Goal: Obtain resource: Obtain resource

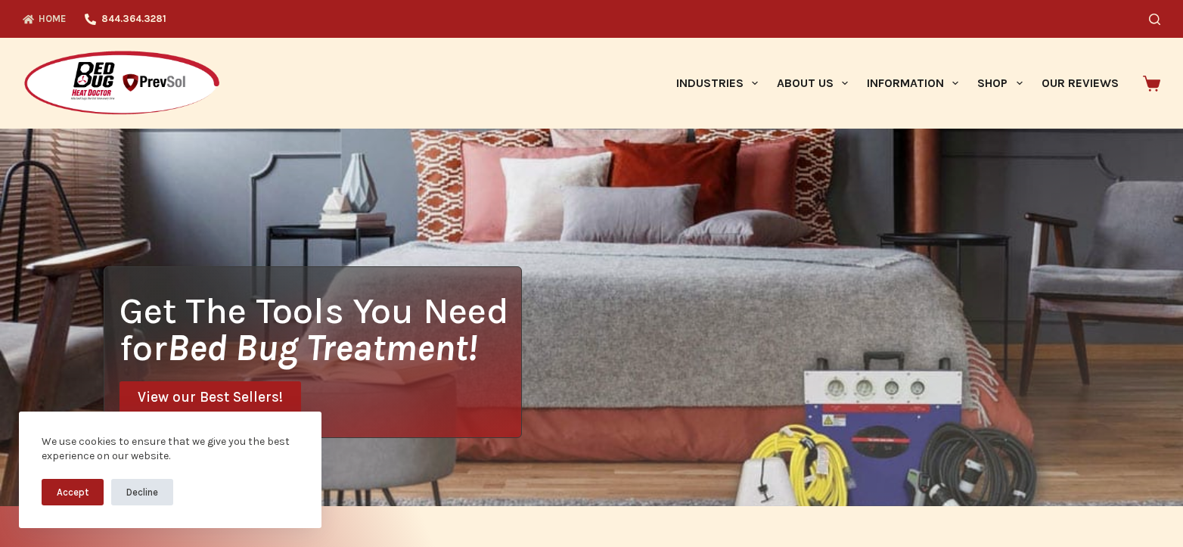
click at [145, 484] on button "Decline" at bounding box center [142, 492] width 62 height 26
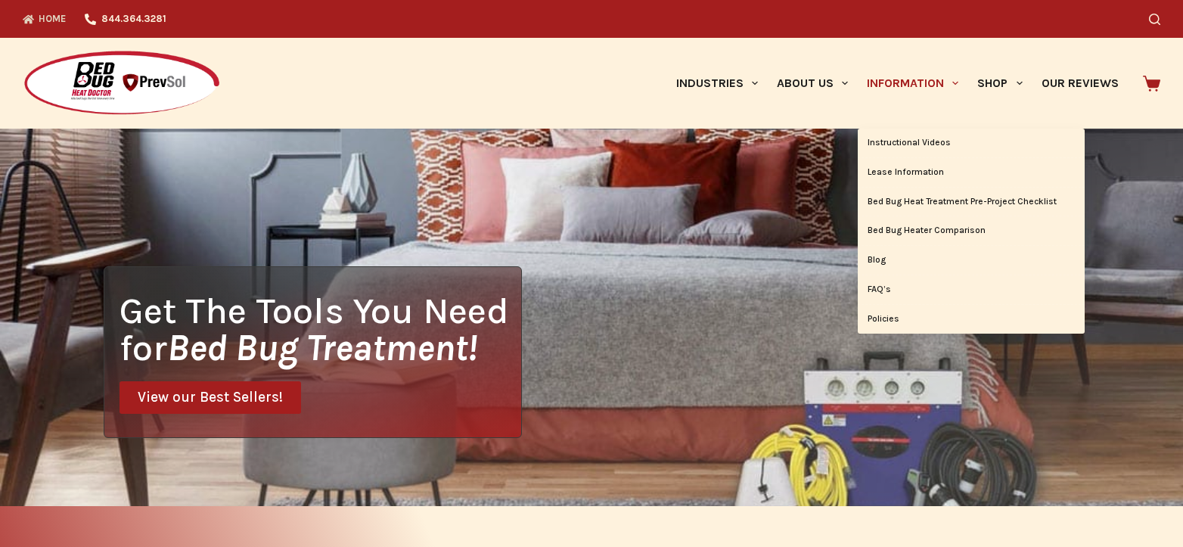
click at [927, 79] on link "Information" at bounding box center [913, 83] width 110 height 91
click at [914, 198] on link "Bed Bug Heat Treatment Pre-Project Checklist" at bounding box center [971, 202] width 227 height 29
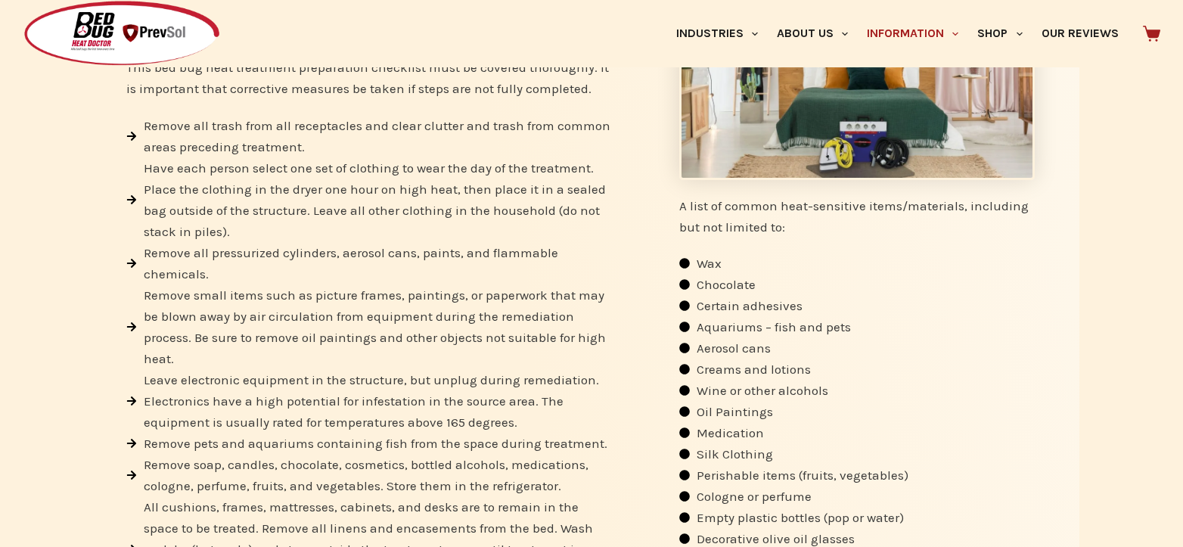
scroll to position [378, 0]
